Goal: Complete application form

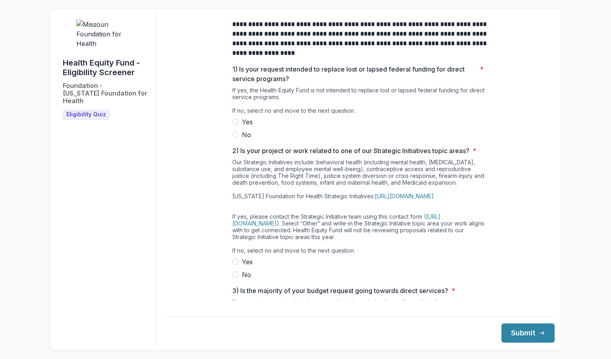
click at [233, 125] on span at bounding box center [236, 122] width 6 height 6
click at [235, 138] on span at bounding box center [236, 135] width 6 height 6
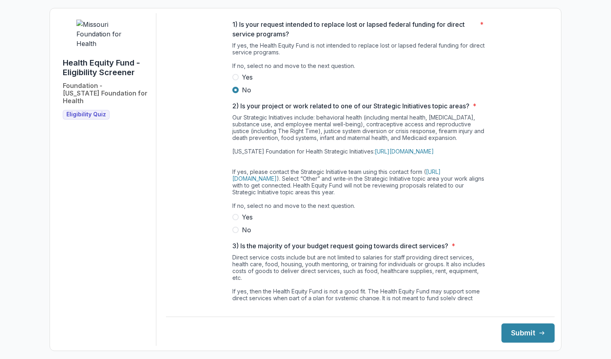
scroll to position [55, 0]
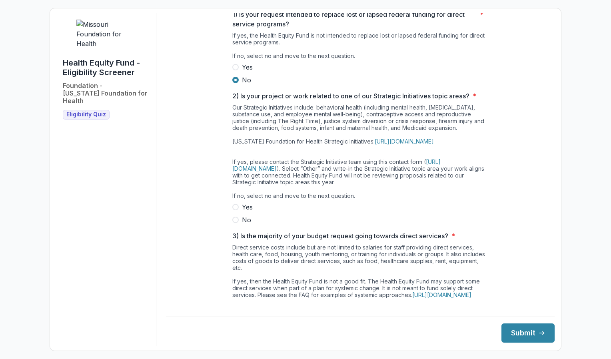
click at [235, 223] on span at bounding box center [236, 220] width 6 height 6
drag, startPoint x: 546, startPoint y: 162, endPoint x: 547, endPoint y: 193, distance: 31.2
click at [547, 193] on main "**********" at bounding box center [360, 156] width 389 height 287
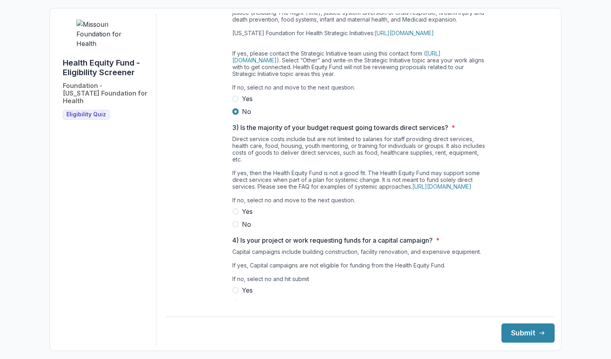
scroll to position [165, 0]
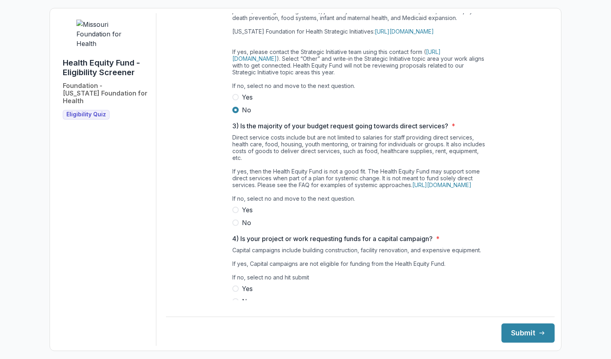
click at [433, 215] on label "Yes" at bounding box center [361, 210] width 256 height 10
click at [235, 226] on span at bounding box center [236, 223] width 6 height 6
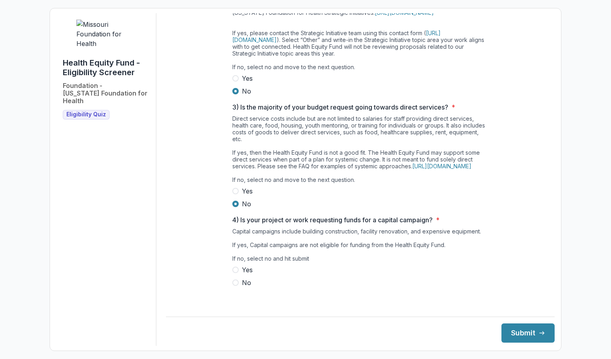
click at [235, 286] on span at bounding box center [236, 283] width 6 height 6
click at [530, 335] on button "Submit" at bounding box center [528, 333] width 53 height 19
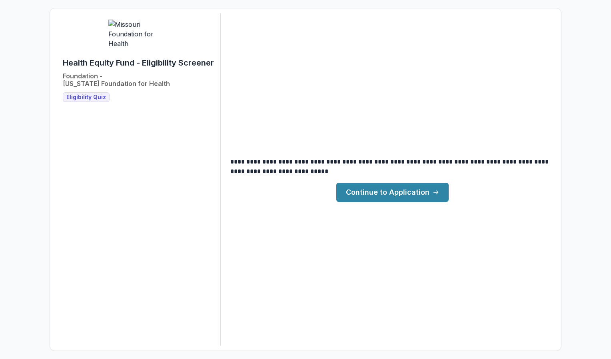
click at [421, 196] on link "Continue to Application" at bounding box center [393, 192] width 112 height 19
